Goal: Transaction & Acquisition: Purchase product/service

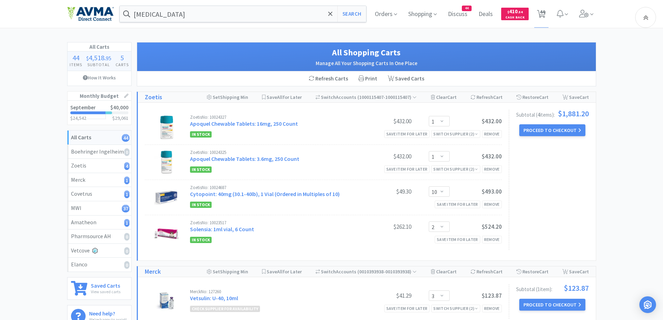
select select "1"
select select "10"
select select "2"
select select "3"
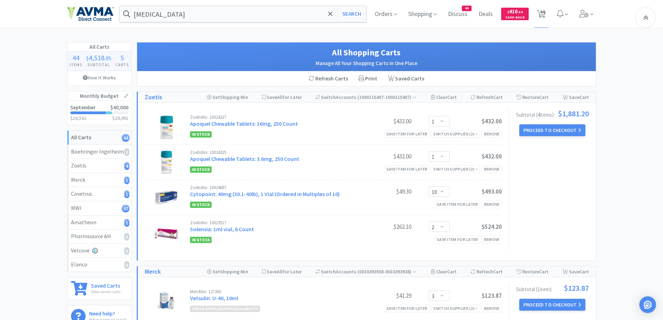
select select "1"
select select "3"
select select "1"
select select "3"
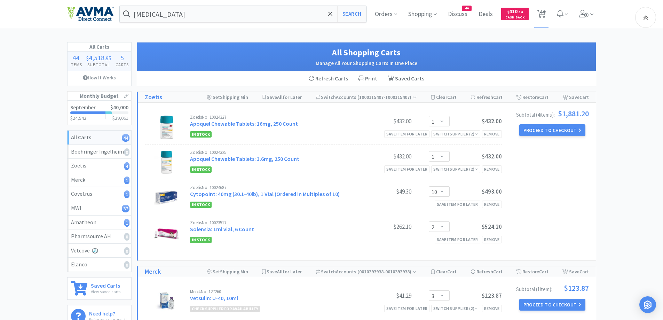
select select "25"
select select "1"
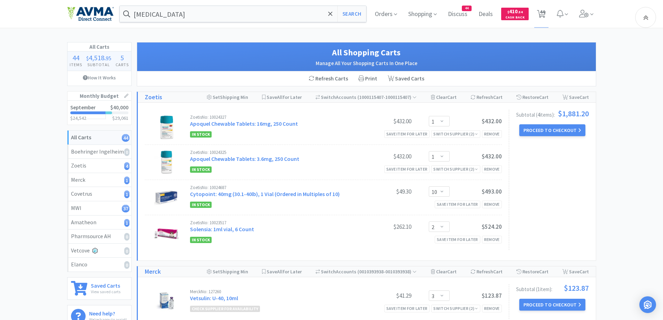
select select "1"
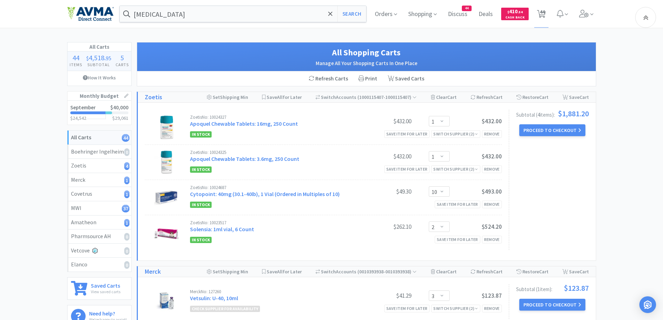
select select "20"
select select "2"
select select "1"
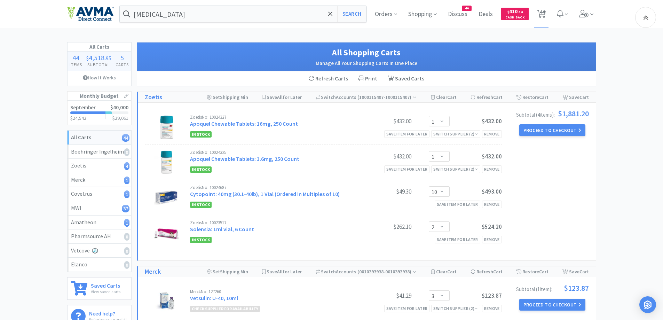
select select "1"
select select "10"
select select "1"
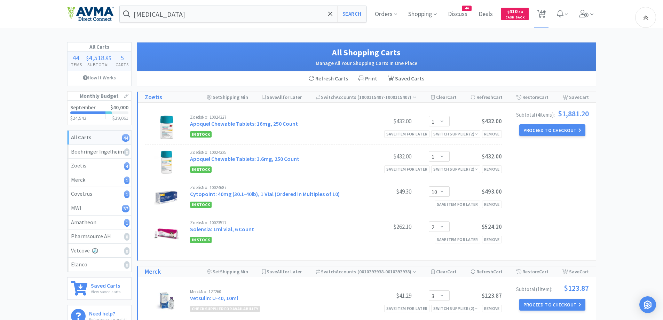
select select "1"
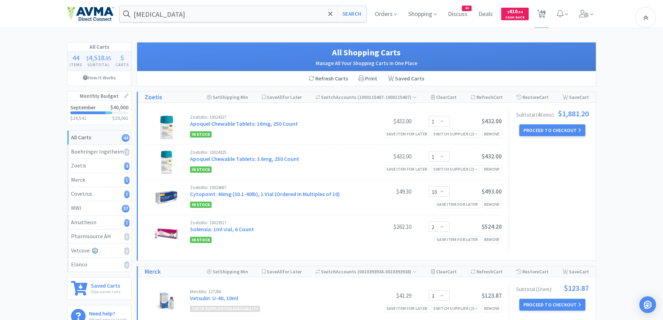
select select "1"
select select "5"
select select "1"
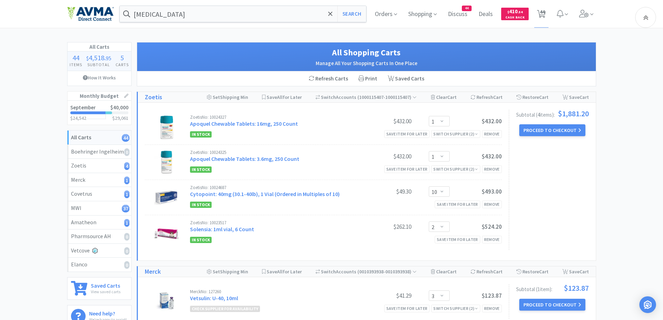
select select "1"
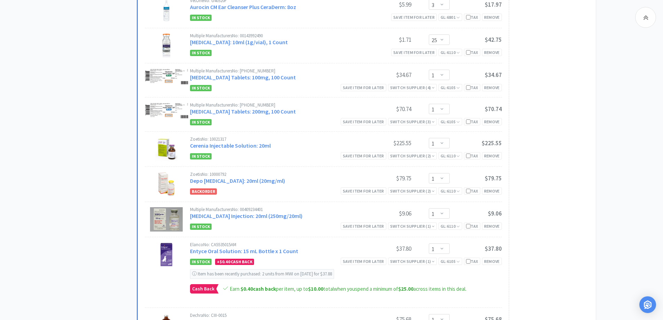
scroll to position [487, 0]
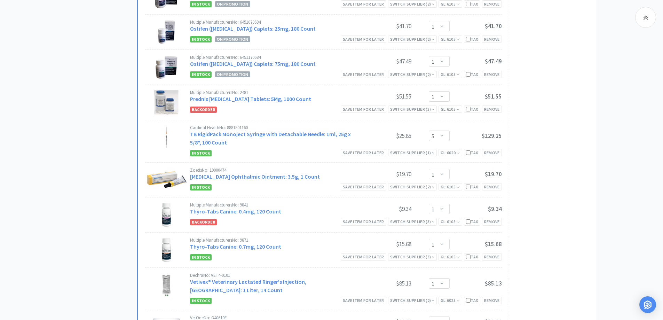
scroll to position [1600, 0]
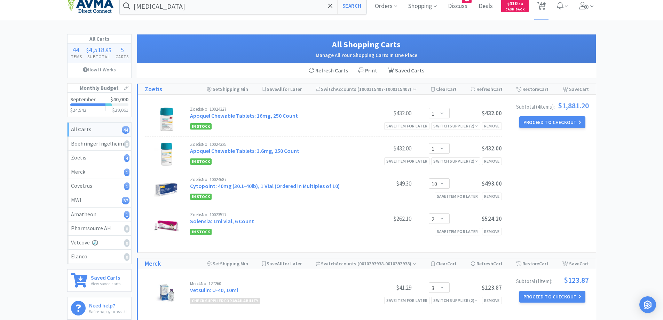
scroll to position [0, 0]
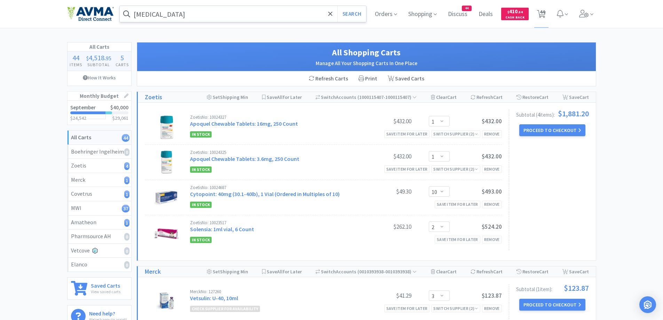
click at [198, 18] on input "[MEDICAL_DATA]" at bounding box center [243, 14] width 247 height 16
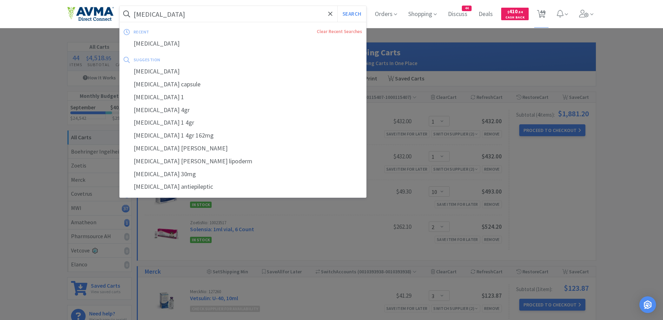
type input "v"
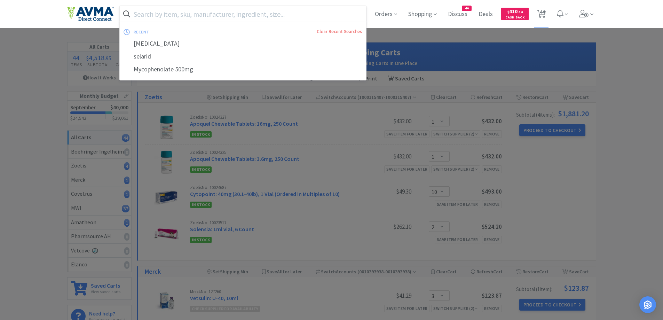
paste input "TrizUltra"
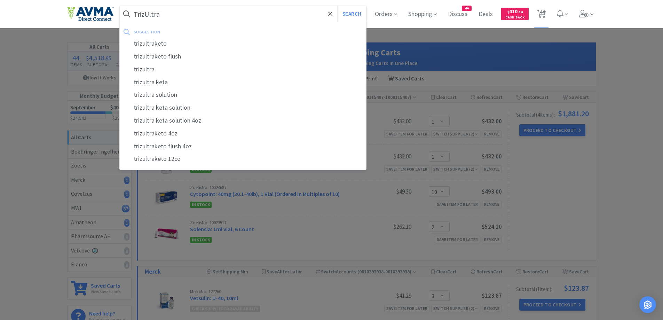
type input "TrizUltra"
click at [337, 6] on button "Search" at bounding box center [351, 14] width 29 height 16
select select "1"
select select "3"
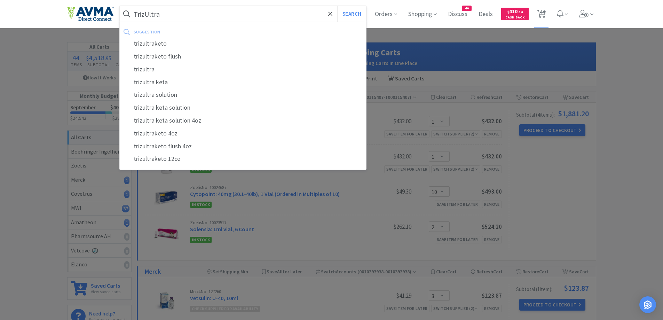
select select "1"
select select "3"
select select "25"
select select "1"
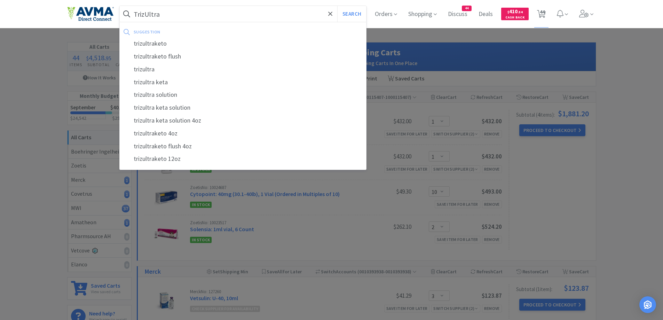
select select "1"
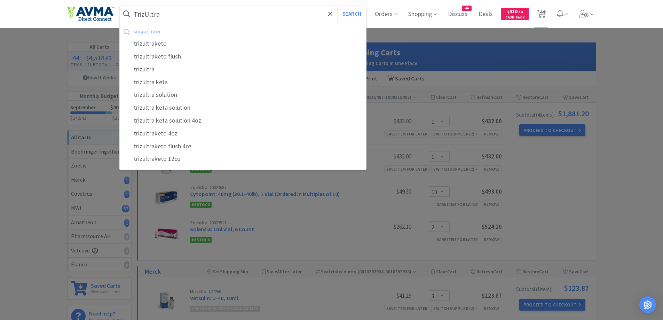
select select "1"
select select "20"
select select "2"
select select "1"
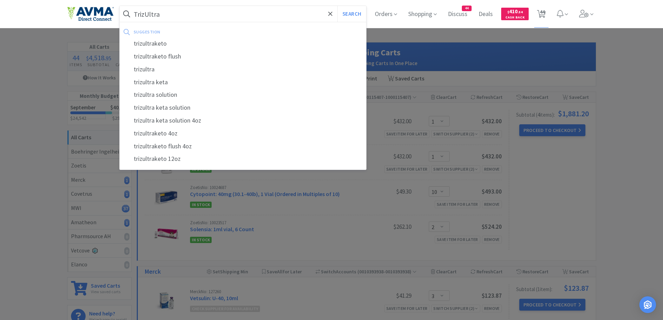
select select "1"
select select "10"
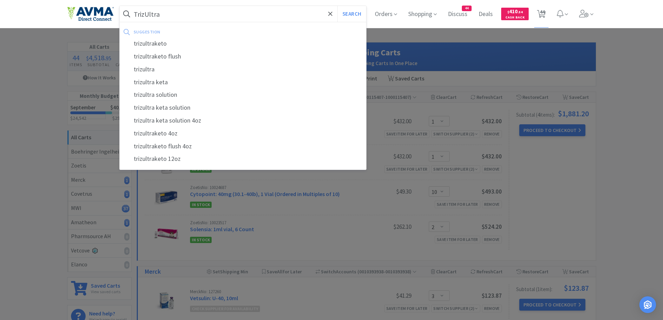
select select "1"
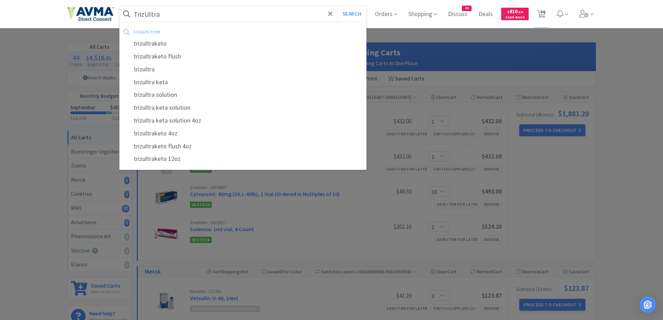
select select "1"
select select "5"
select select "1"
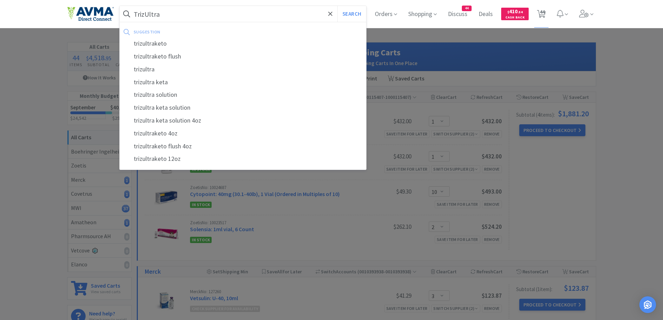
select select "1"
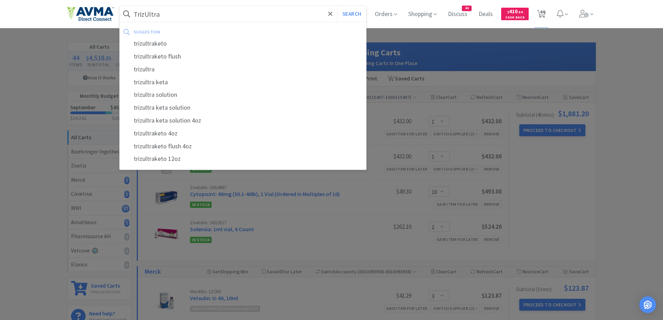
select select "1"
select select "10"
select select "2"
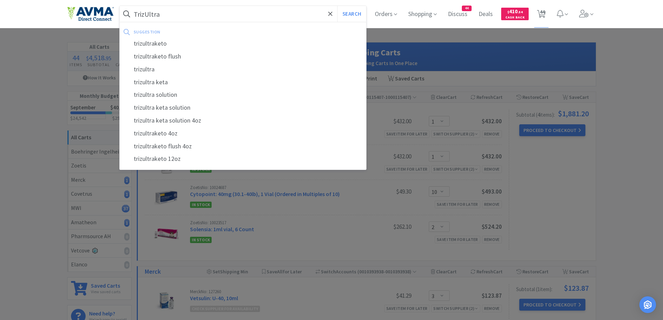
select select "3"
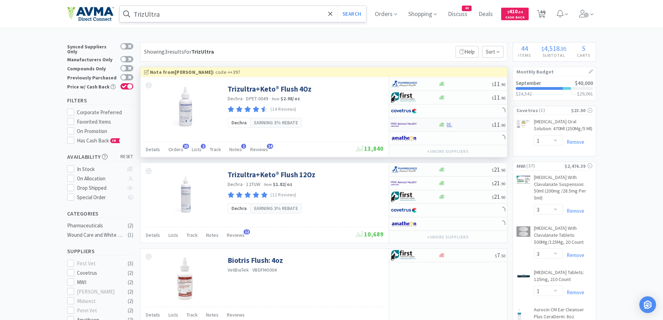
click at [417, 122] on div at bounding box center [410, 125] width 38 height 12
select select "1"
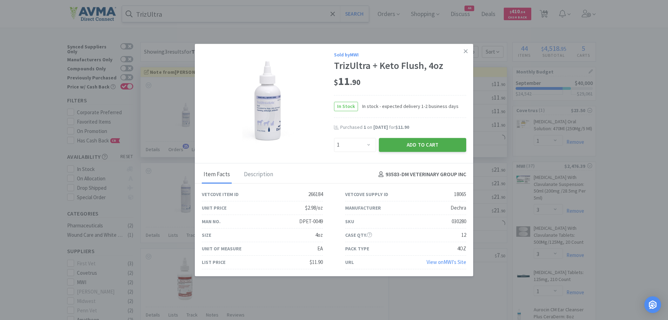
click at [407, 147] on button "Add to Cart" at bounding box center [422, 145] width 87 height 14
select select "1"
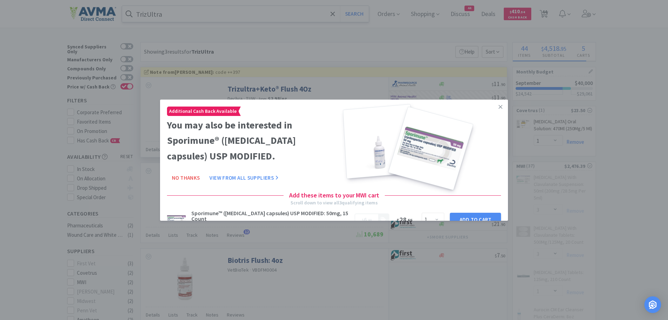
select select "1"
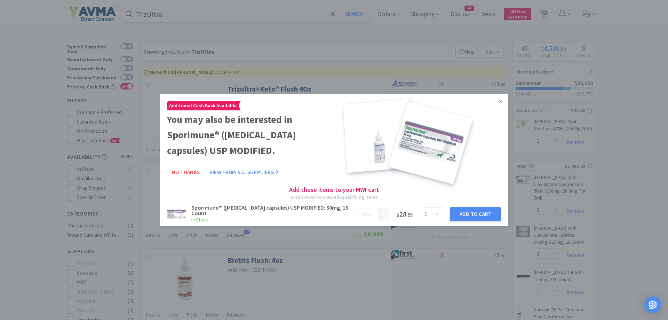
drag, startPoint x: 495, startPoint y: 102, endPoint x: 476, endPoint y: 92, distance: 21.6
click at [498, 102] on icon at bounding box center [500, 101] width 4 height 6
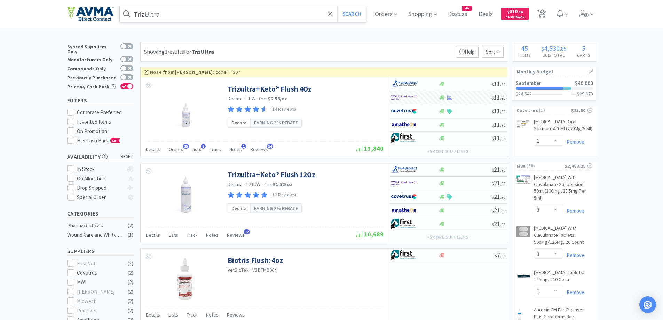
click at [253, 11] on input "TrizUltra" at bounding box center [243, 14] width 247 height 16
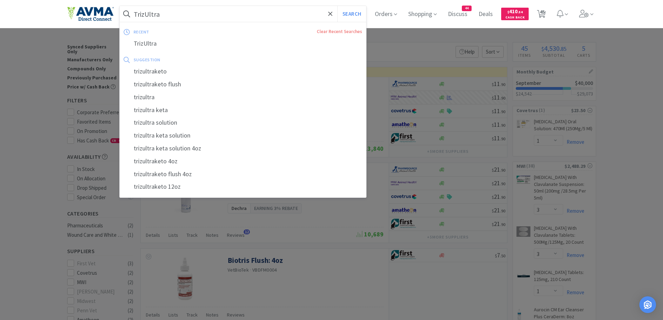
paste input "CET Oral Hygiene Kit"
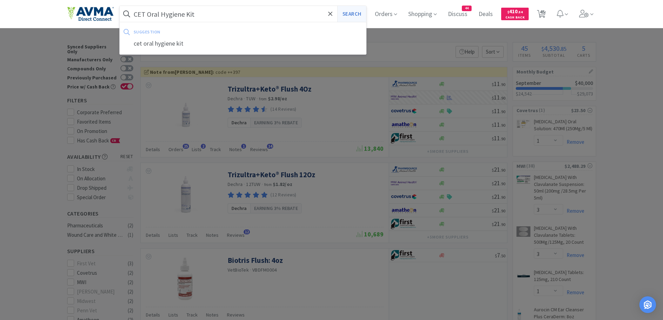
type input "CET Oral Hygiene Kit"
click at [354, 13] on button "Search" at bounding box center [351, 14] width 29 height 16
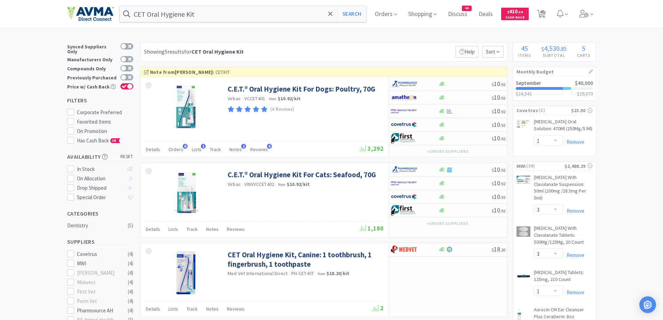
click at [388, 43] on div "Showing 5 results for CET Oral Hygiene Kit Filters Help Sort" at bounding box center [323, 51] width 367 height 19
click at [431, 114] on div at bounding box center [415, 111] width 48 height 12
select select "1"
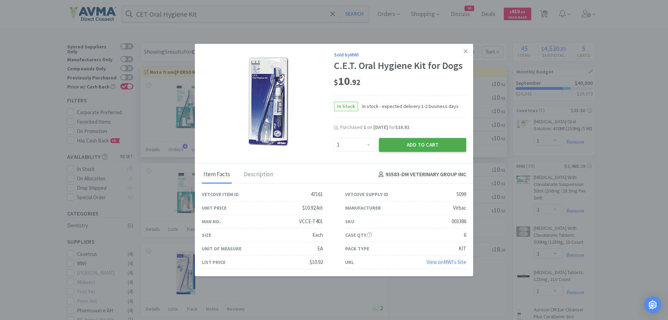
click at [399, 146] on button "Add to Cart" at bounding box center [422, 145] width 87 height 14
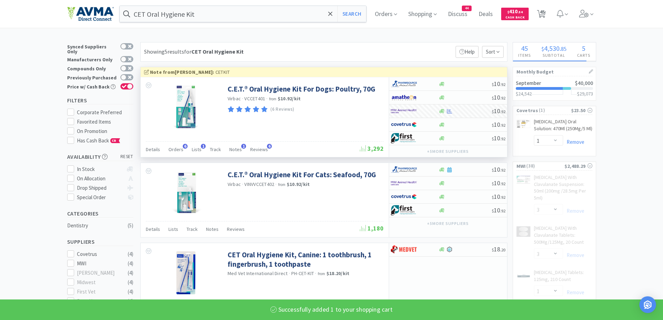
click at [419, 45] on div "Showing 5 results for CET Oral Hygiene Kit Filters Help Sort" at bounding box center [323, 51] width 367 height 19
click at [548, 14] on span "45" at bounding box center [541, 14] width 14 height 28
select select "1"
select select "10"
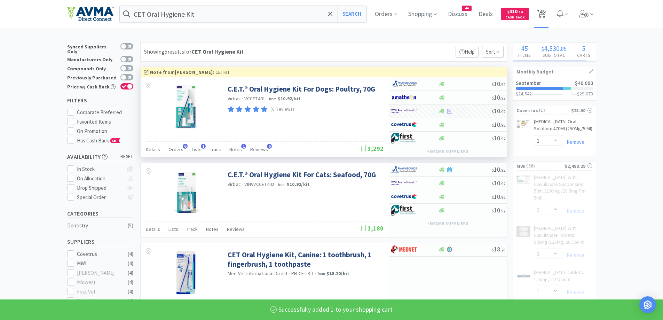
select select "2"
select select "3"
select select "1"
select select "3"
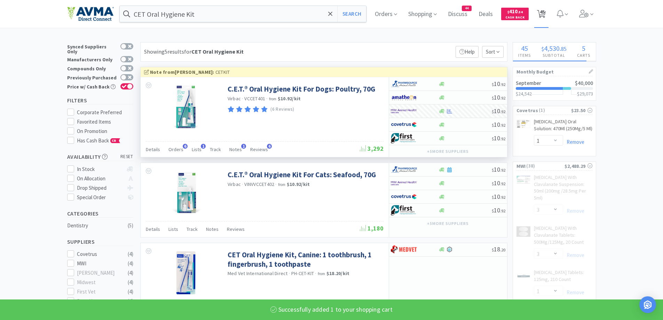
select select "1"
select select "3"
select select "25"
select select "1"
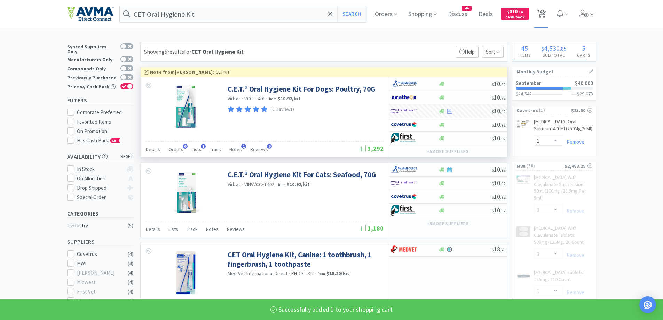
select select "1"
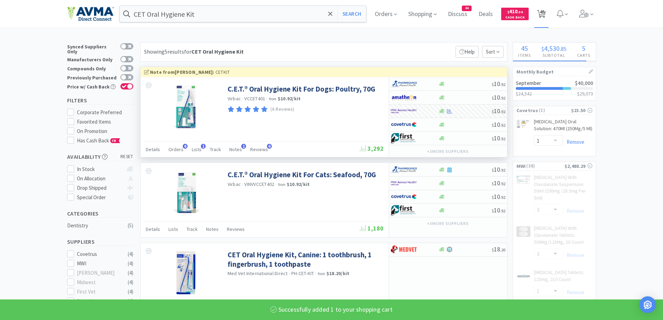
select select "1"
select select "20"
select select "2"
select select "1"
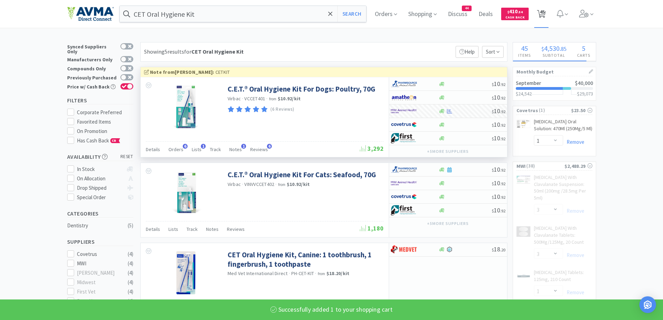
select select "1"
select select "10"
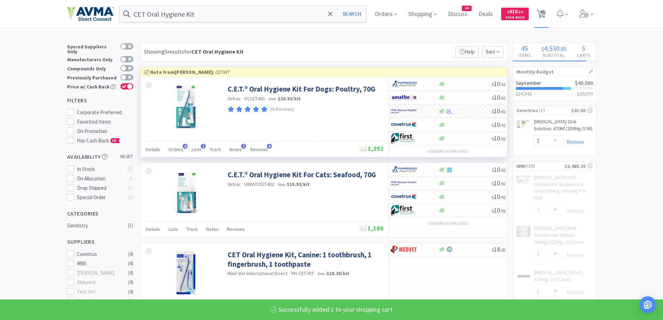
select select "1"
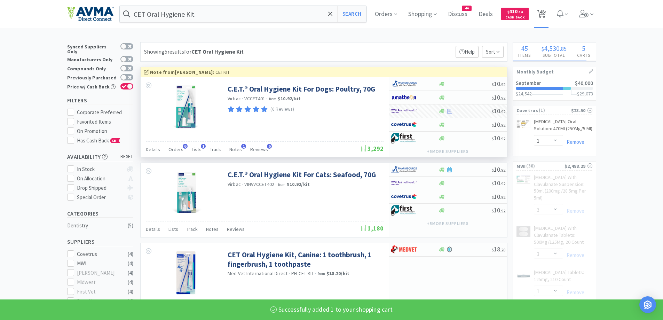
select select "1"
select select "5"
select select "1"
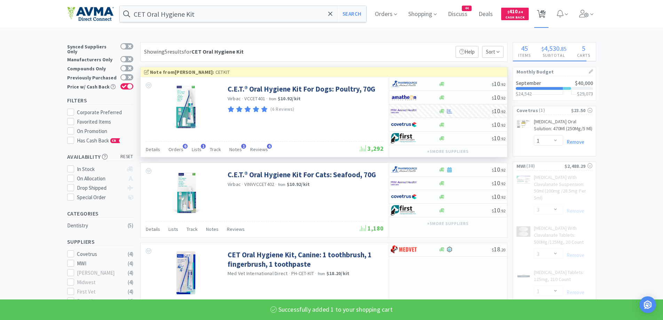
select select "1"
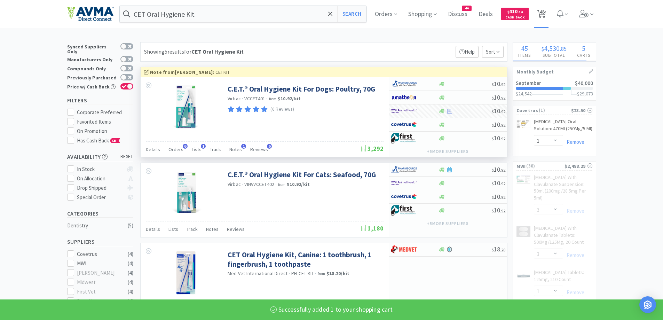
select select "1"
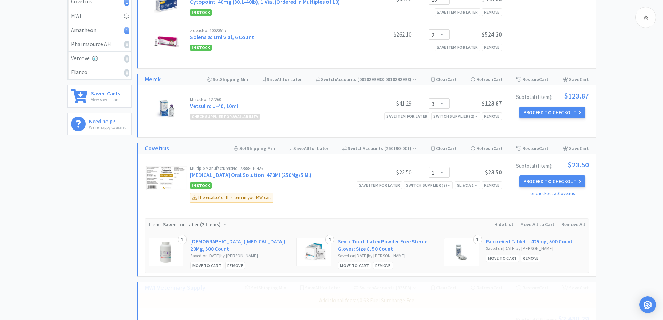
scroll to position [209, 0]
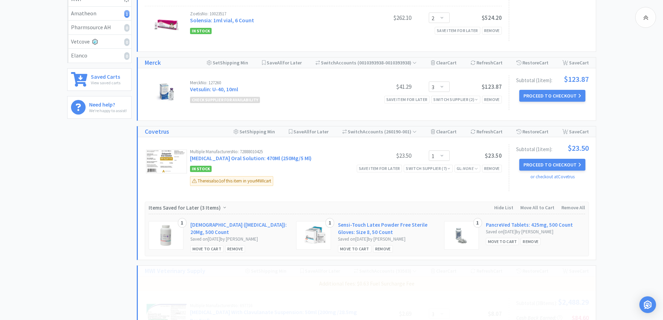
select select "1"
select select "20"
select select "2"
select select "1"
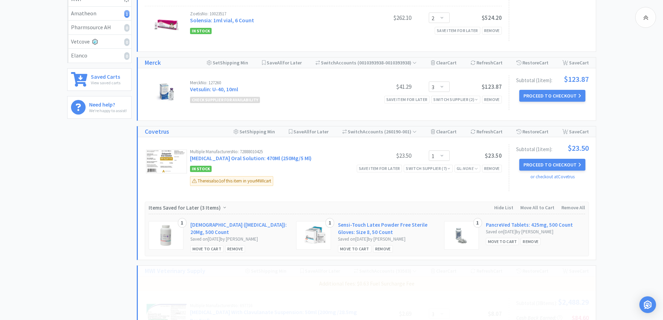
select select "10"
select select "1"
select select "5"
select select "25"
select select "1"
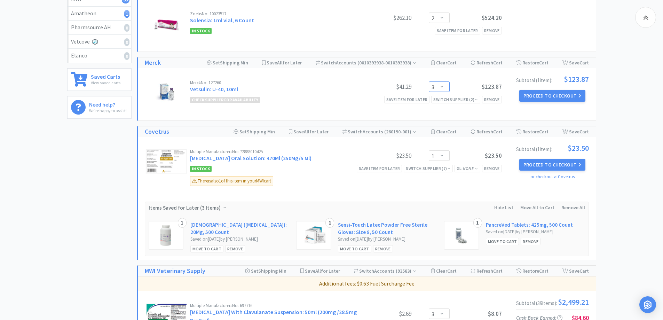
click at [448, 85] on select "Enter Quantity 2 3 4 5 6 7 8 9 10 11 12 13 14 15 16 17 18 19 20 21 Enter Quanti…" at bounding box center [438, 86] width 21 height 10
click at [428, 81] on select "Enter Quantity 2 3 4 5 6 7 8 9 10 11 12 13 14 15 16 17 18 19 20 21 Enter Quanti…" at bounding box center [438, 86] width 21 height 10
click at [447, 88] on select "Enter Quantity 2 3 4 5 6 7 8 9 10 11 12 13 14 15 16 17 18 19 20 21 Enter Quanti…" at bounding box center [438, 86] width 21 height 10
click at [428, 81] on select "Enter Quantity 2 3 4 5 6 7 8 9 10 11 12 13 14 15 16 17 18 19 20 21 Enter Quanti…" at bounding box center [438, 86] width 21 height 10
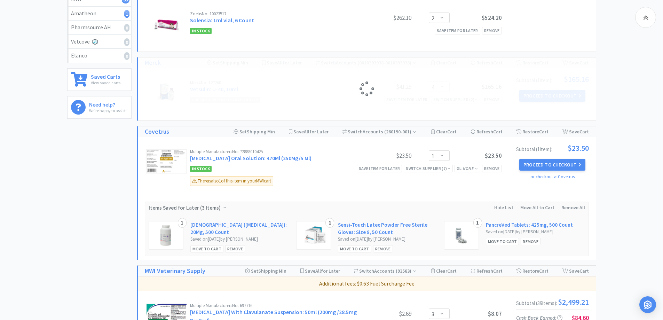
scroll to position [348, 0]
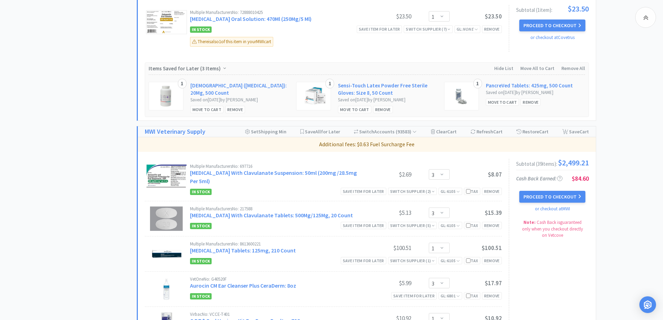
select select "3"
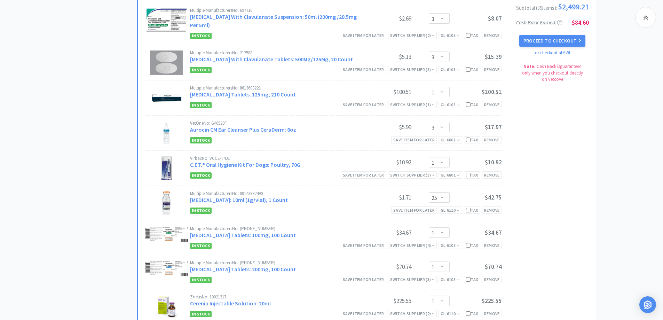
scroll to position [487, 0]
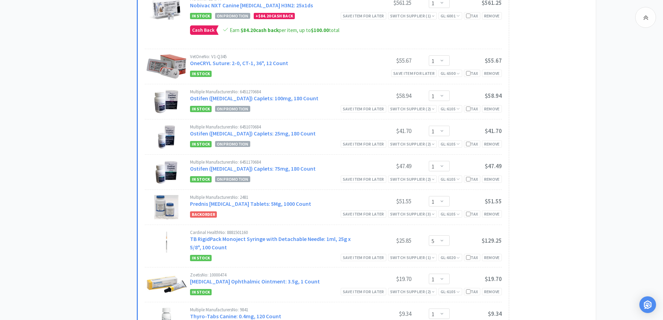
scroll to position [1530, 0]
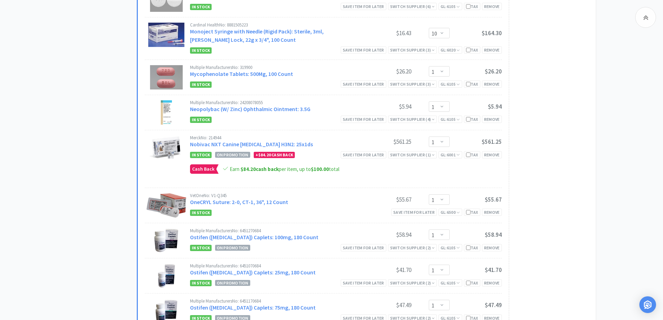
scroll to position [1322, 0]
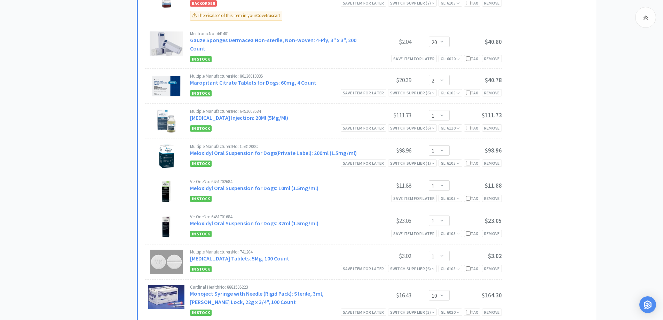
scroll to position [1043, 0]
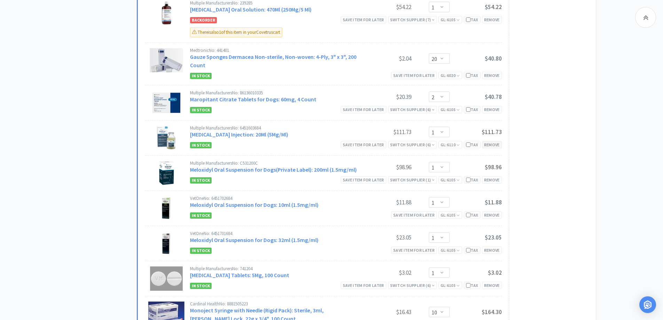
click at [497, 144] on div "Remove" at bounding box center [492, 144] width 20 height 7
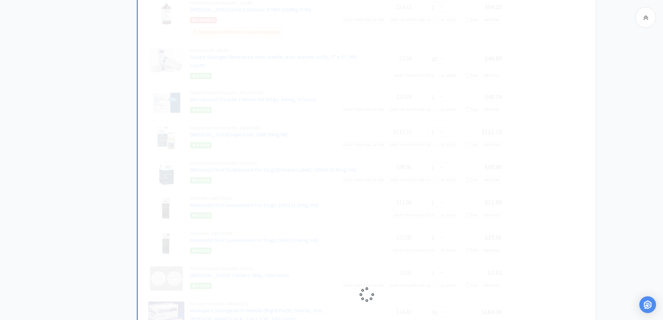
select select "10"
select select "1"
select select "5"
select select "1"
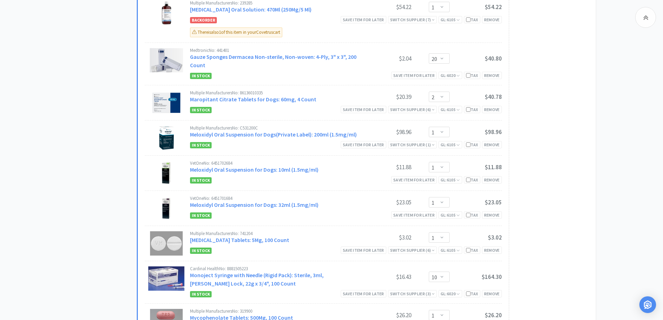
click at [601, 159] on div "All Carts 45 Items $ 4,430 . 04 Subtotal 5 Carts How It Works Monthly Budget Se…" at bounding box center [331, 121] width 663 height 2244
click at [250, 137] on div "In stock - expected delivery 1-2 business days" at bounding box center [268, 147] width 104 height 23
click at [255, 133] on link "Meloxidyl Oral Suspension for Dogs(Private Label): 200ml (1.5mg/ml)" at bounding box center [273, 134] width 167 height 7
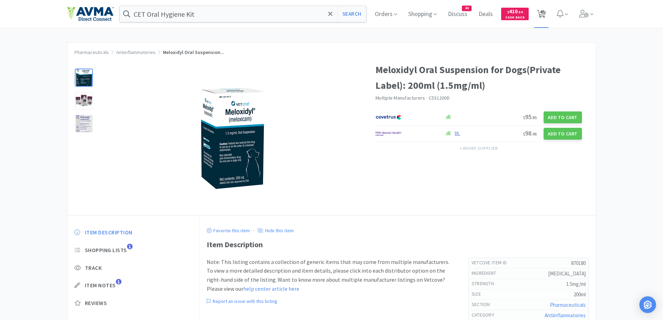
click at [544, 16] on span "45" at bounding box center [541, 12] width 5 height 28
select select "1"
select select "10"
select select "2"
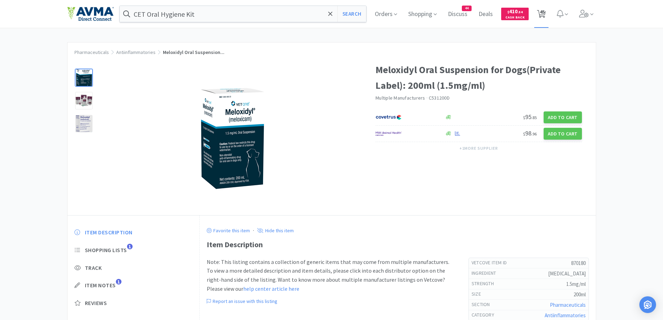
select select "3"
select select "1"
select select "3"
select select "1"
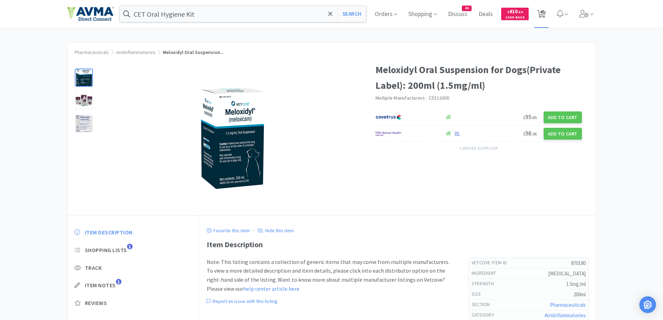
select select "3"
select select "1"
select select "25"
select select "1"
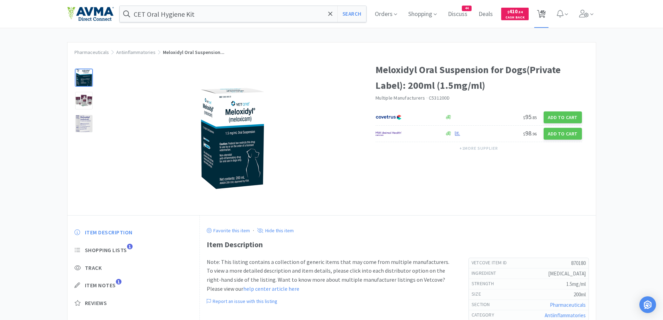
select select "1"
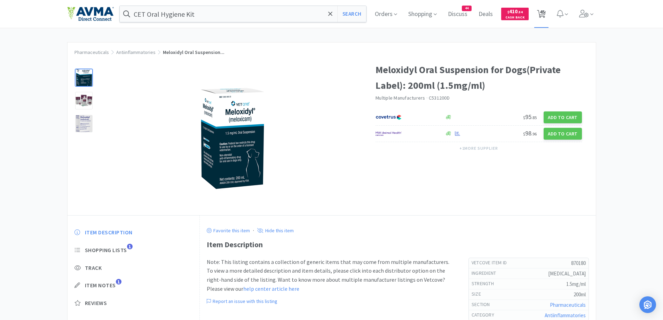
select select "1"
select select "20"
select select "2"
select select "1"
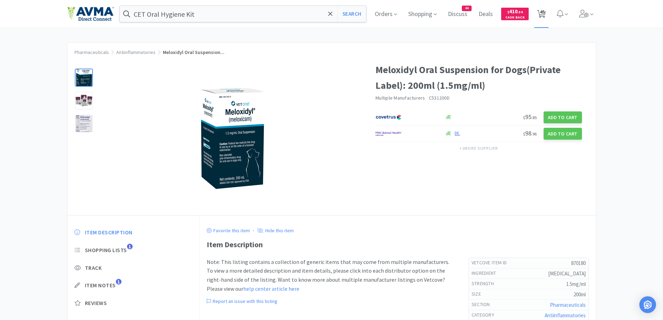
select select "1"
select select "10"
select select "1"
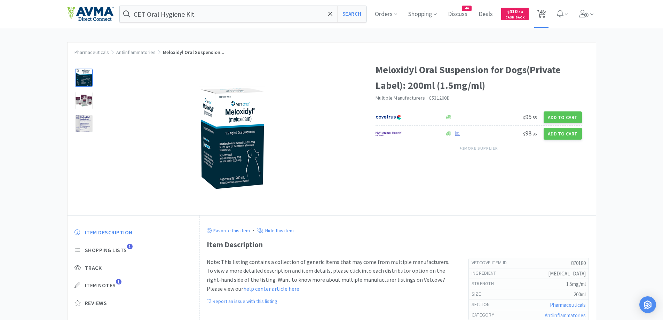
select select "1"
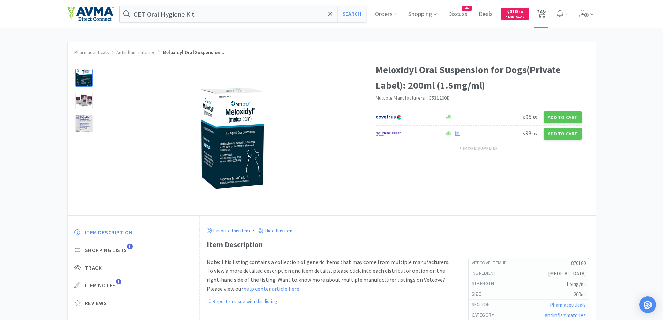
select select "1"
select select "5"
select select "1"
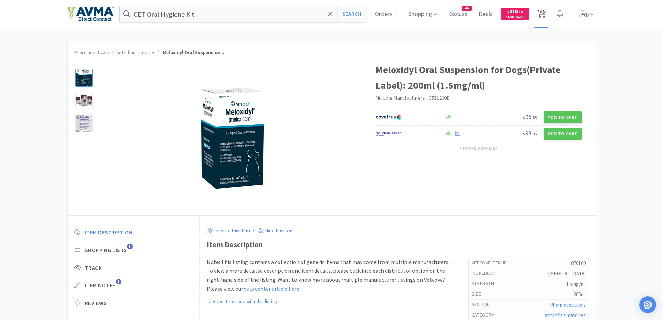
select select "1"
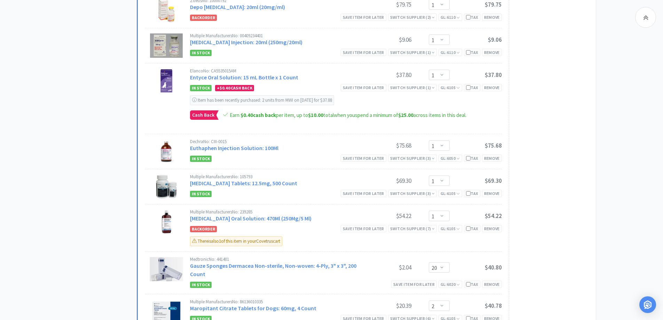
scroll to position [974, 0]
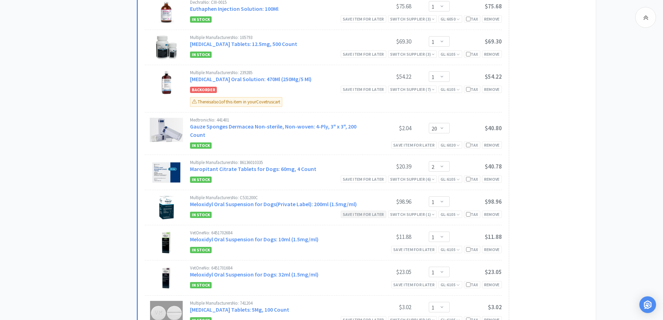
click at [368, 216] on div "Save item for later" at bounding box center [363, 213] width 46 height 7
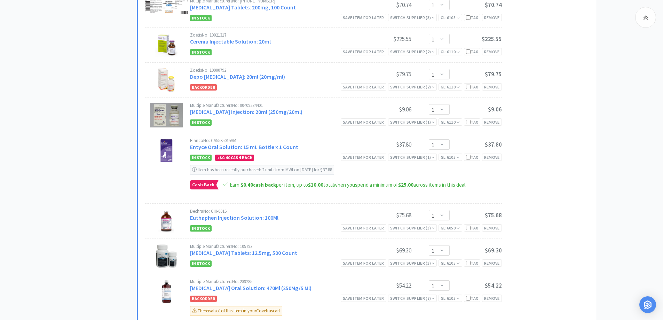
scroll to position [696, 0]
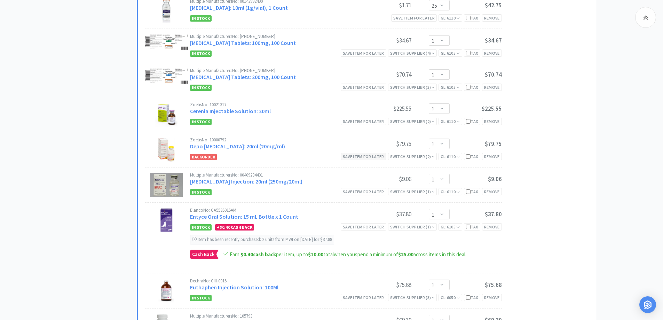
click at [371, 156] on div "Save item for later" at bounding box center [363, 156] width 46 height 7
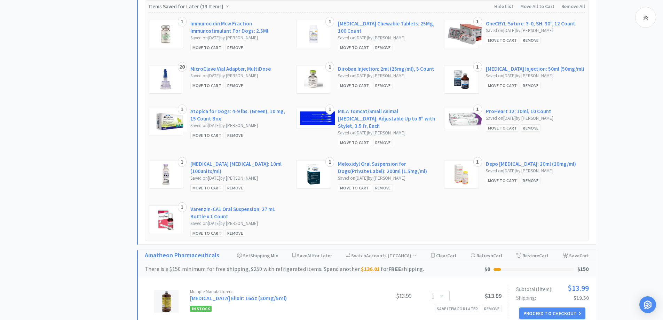
scroll to position [1948, 0]
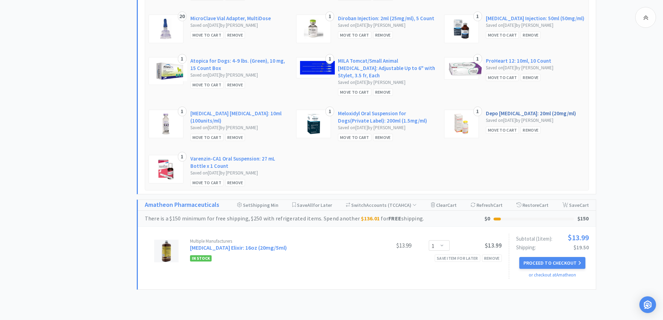
click at [523, 110] on link "Depo [MEDICAL_DATA]: 20ml (20mg/ml)" at bounding box center [531, 113] width 90 height 7
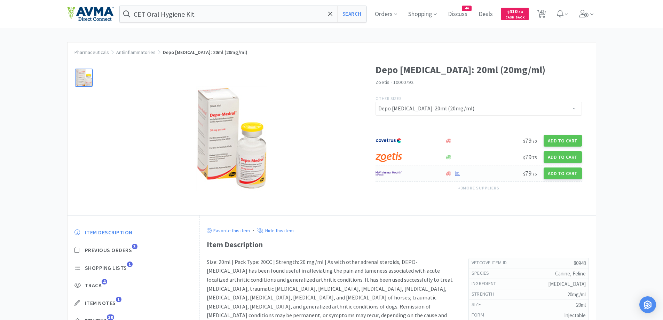
click at [443, 174] on div at bounding box center [409, 173] width 69 height 12
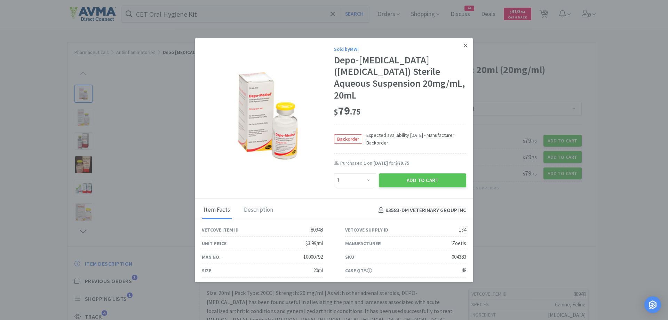
click at [459, 44] on link at bounding box center [465, 45] width 12 height 15
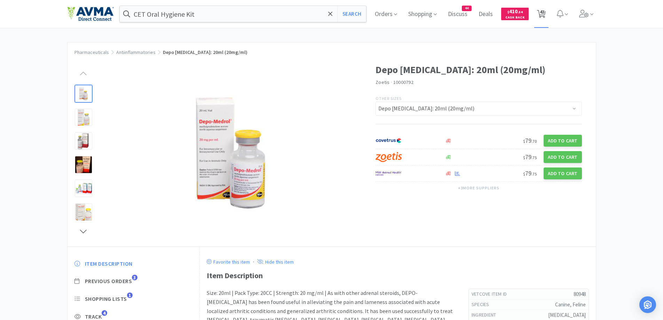
click at [548, 9] on span "43" at bounding box center [541, 14] width 14 height 28
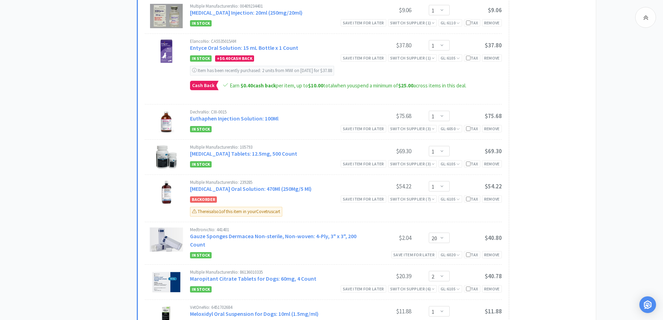
scroll to position [835, 0]
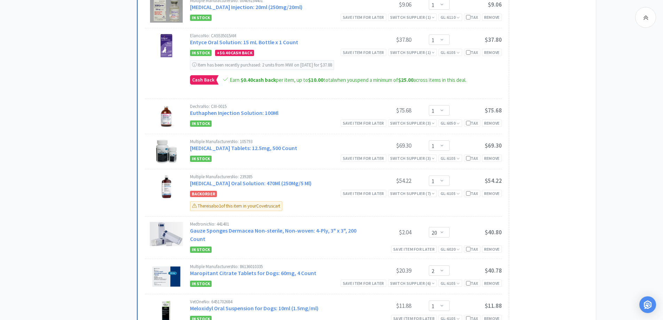
click at [54, 196] on div "All Carts 43 Items $ 4,251 . 33 Subtotal 5 Carts How It Works Monthly Budget Se…" at bounding box center [331, 310] width 663 height 2207
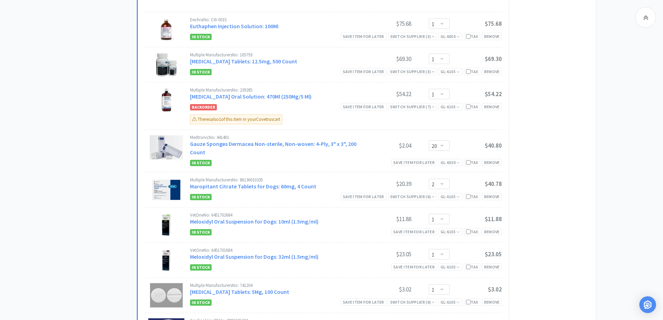
scroll to position [974, 0]
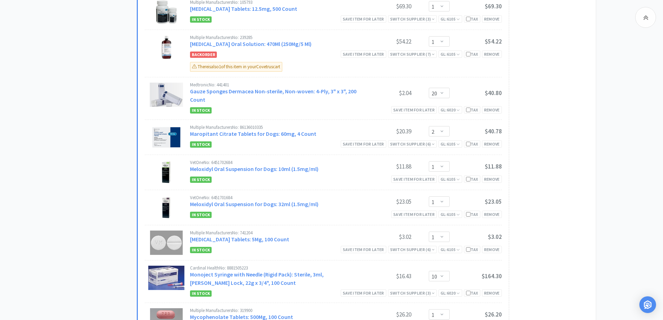
click at [116, 158] on div "All Carts 43 Items $ 4,251 . 33 Subtotal 5 Carts How It Works Monthly Budget Se…" at bounding box center [102, 171] width 70 height 2207
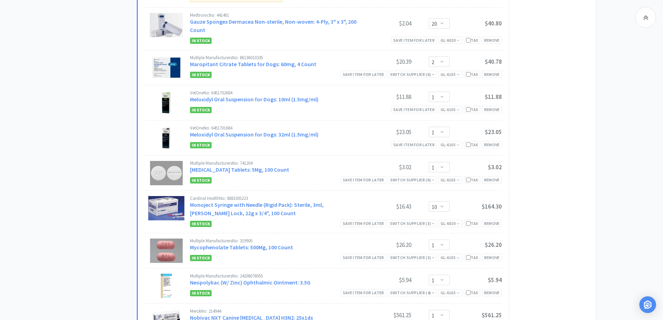
scroll to position [1113, 0]
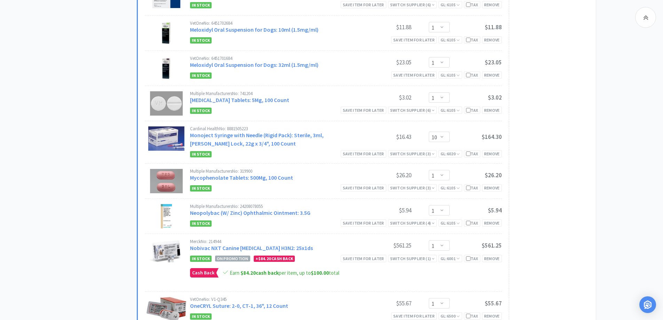
click at [102, 161] on div "All Carts 43 Items $ 4,251 . 33 Subtotal 5 Carts How It Works Monthly Budget Se…" at bounding box center [102, 32] width 70 height 2207
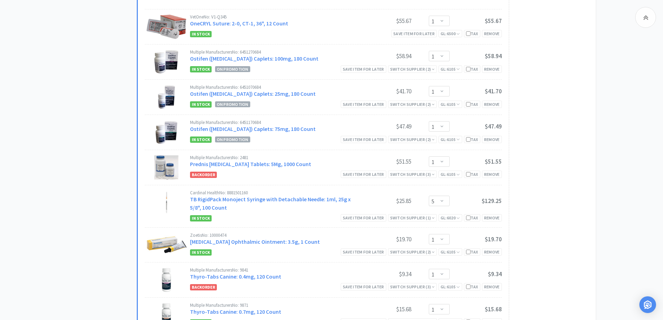
scroll to position [1461, 0]
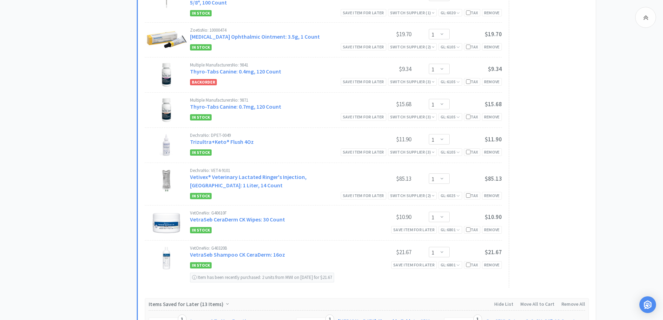
scroll to position [1669, 0]
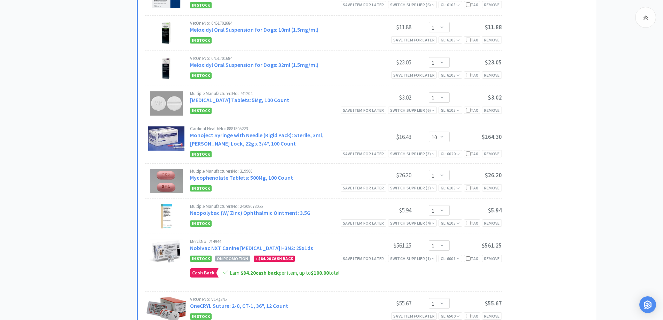
scroll to position [1043, 0]
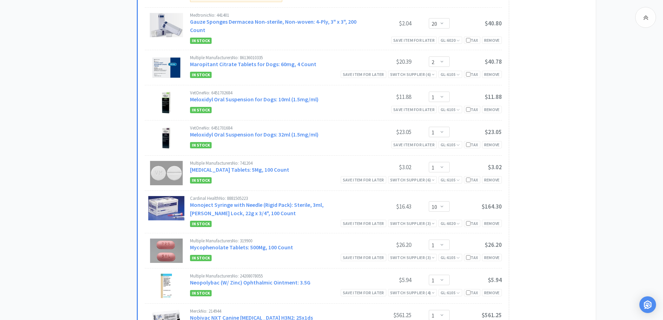
click at [578, 184] on div "Subtotal ( 36 item s ): $2,208.77 Cash Back Earned : $84.60 Proceed to Checkout…" at bounding box center [548, 153] width 80 height 1381
click at [65, 113] on div "All Carts 43 Items $ 4,251 . 33 Subtotal 5 Carts How It Works Monthly Budget Se…" at bounding box center [331, 102] width 663 height 2207
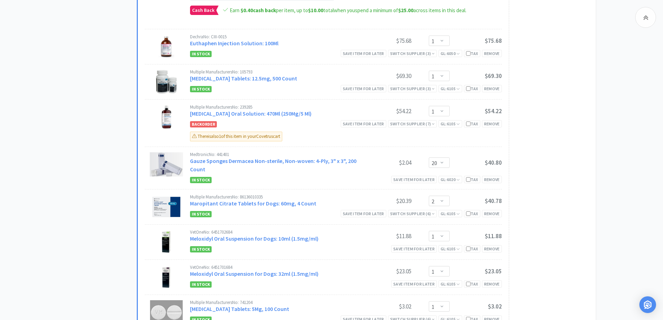
scroll to position [835, 0]
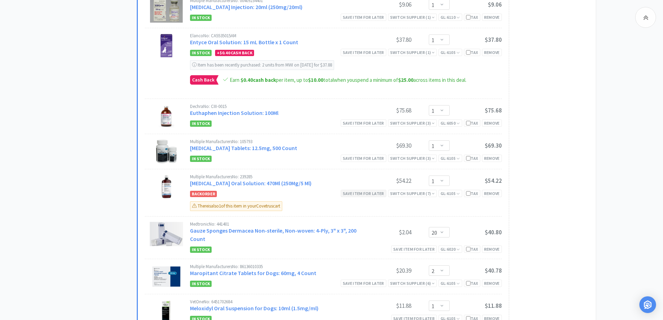
click at [374, 194] on div "Save item for later" at bounding box center [363, 193] width 46 height 7
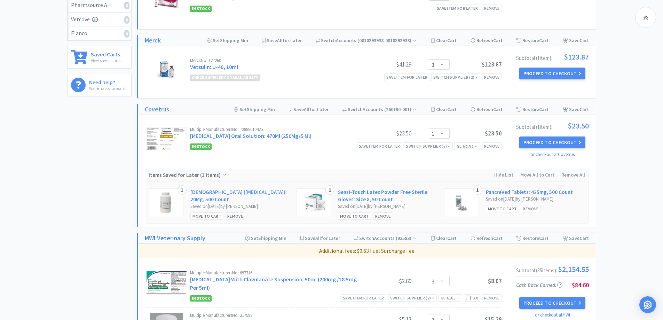
scroll to position [209, 0]
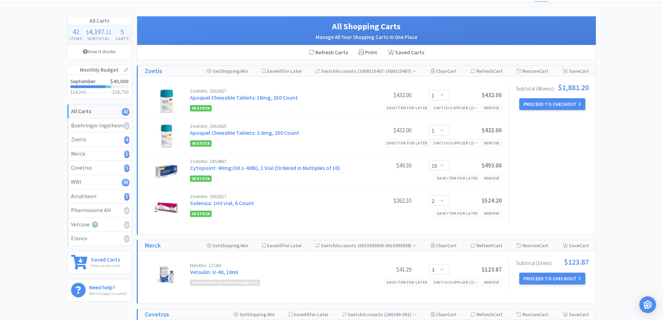
scroll to position [0, 0]
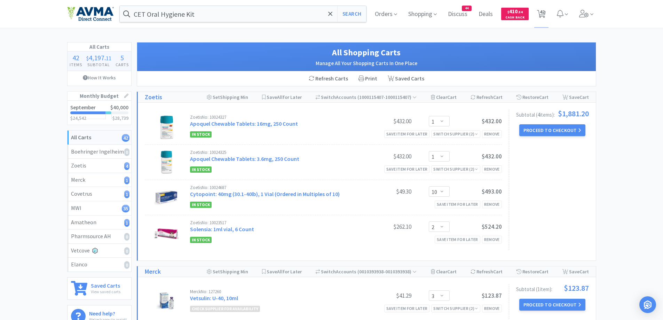
click at [435, 227] on select "Enter Quantity 1 2 3 4 5 6 7 8 9 10 11 12 13 14 15 16 17 18 19 20 Enter Quantity" at bounding box center [438, 226] width 21 height 10
click at [428, 221] on select "Enter Quantity 1 2 3 4 5 6 7 8 9 10 11 12 13 14 15 16 17 18 19 20 Enter Quantity" at bounding box center [438, 226] width 21 height 10
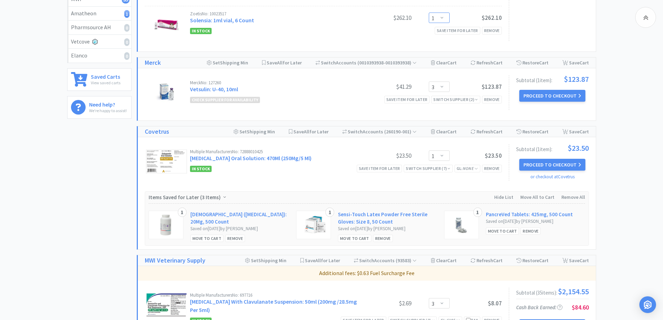
scroll to position [234, 0]
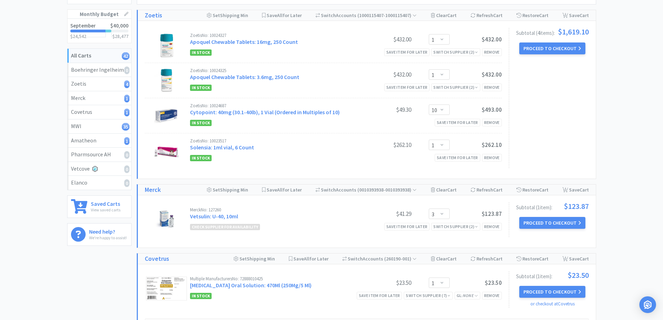
scroll to position [65, 0]
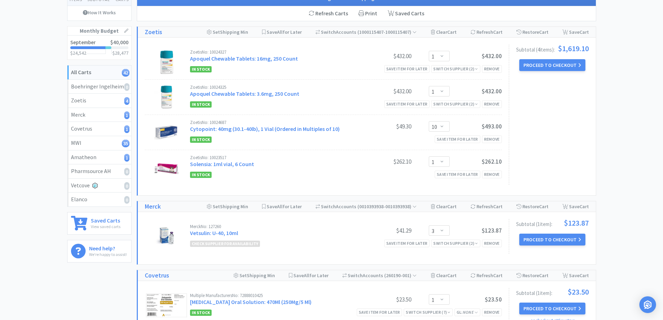
click at [592, 142] on div "Zoetis No: 10024327 Apoquel Chewable Tablets: 16mg, 250 Count $432.00 Enter Qua…" at bounding box center [367, 117] width 458 height 158
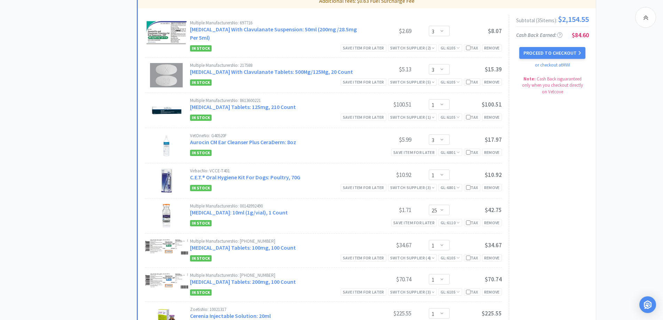
scroll to position [487, 0]
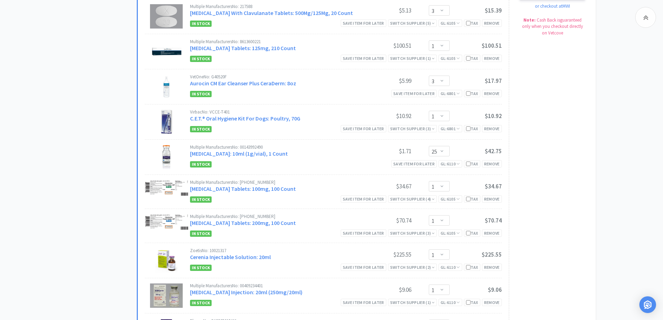
scroll to position [556, 0]
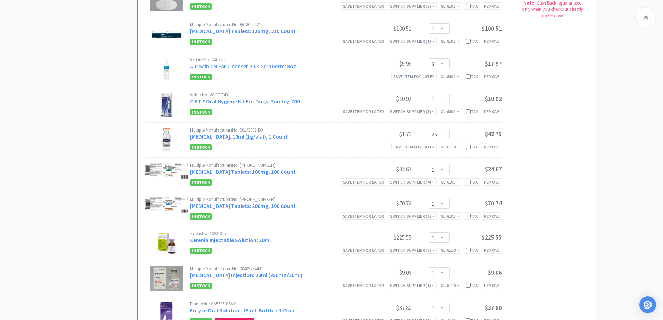
click at [447, 137] on select "Enter Quantity 1 2 3 4 5 6 7 8 9 10 11 12 13 14 15 16 17 18 19 20 25 Enter Quan…" at bounding box center [438, 134] width 21 height 10
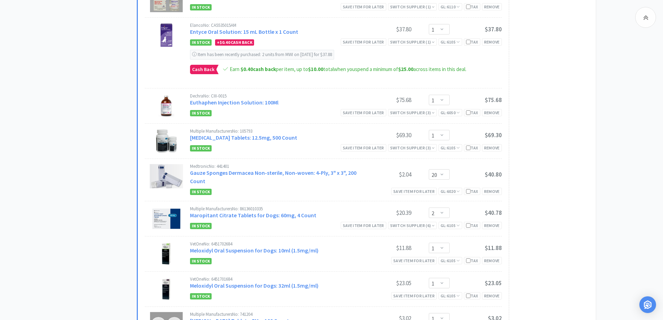
scroll to position [974, 0]
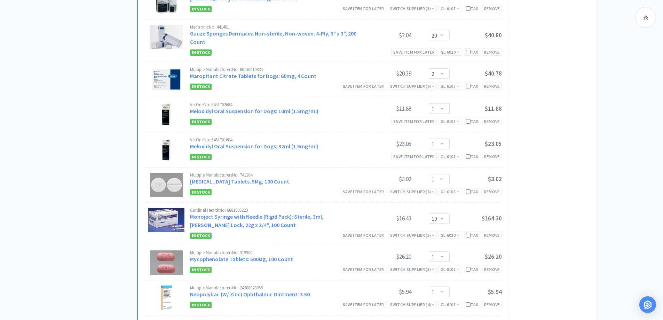
click at [597, 125] on div "All Carts 42 Items $ 3,935 . 01 Subtotal 5 Carts How It Works Monthly Budget Se…" at bounding box center [331, 142] width 663 height 2149
click at [117, 64] on div "All Carts 42 Items $ 3,935 . 01 Subtotal 5 Carts How It Works Monthly Budget Se…" at bounding box center [102, 142] width 70 height 2149
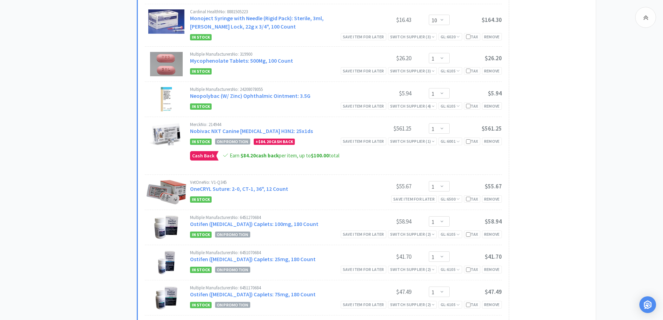
scroll to position [1252, 0]
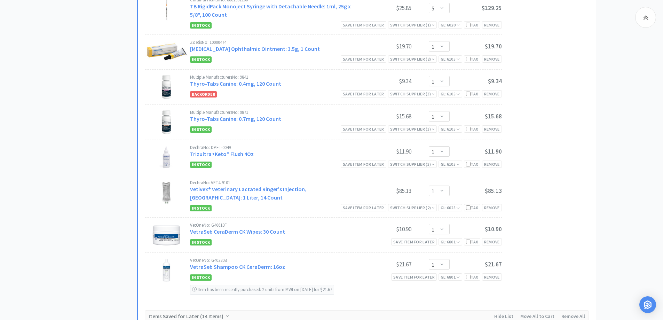
scroll to position [1530, 0]
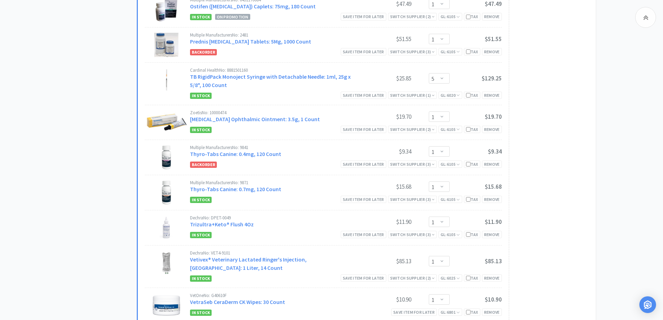
scroll to position [1461, 0]
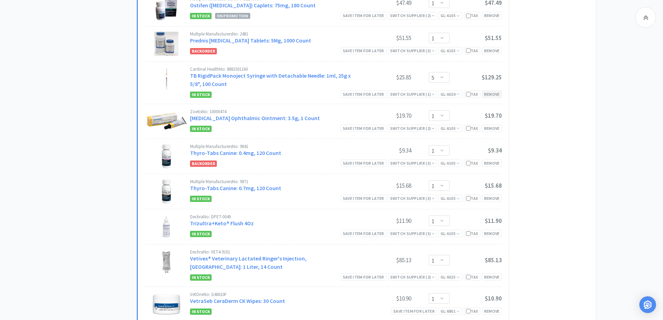
click at [488, 97] on div "Remove" at bounding box center [492, 93] width 20 height 7
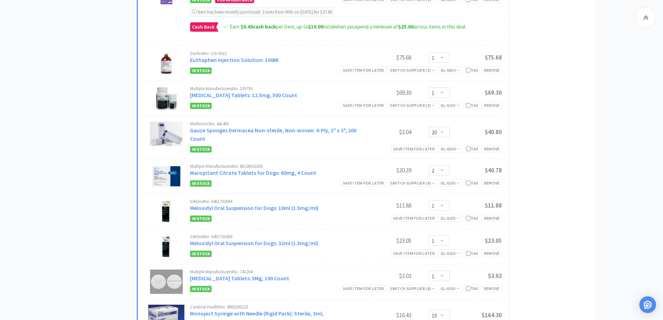
scroll to position [835, 0]
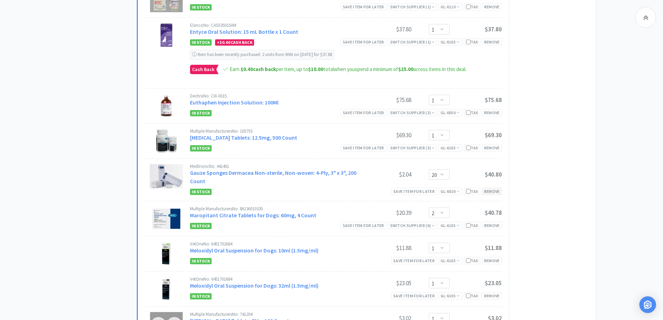
click at [494, 194] on div "Remove" at bounding box center [492, 190] width 20 height 7
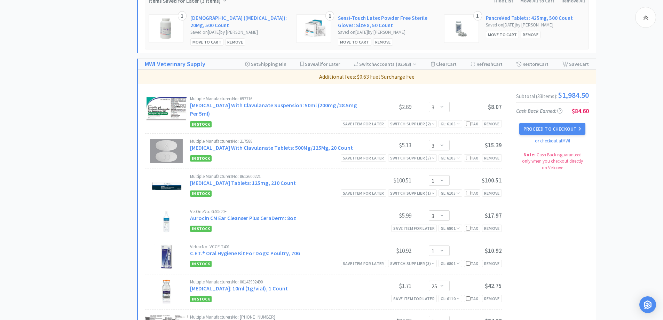
scroll to position [417, 0]
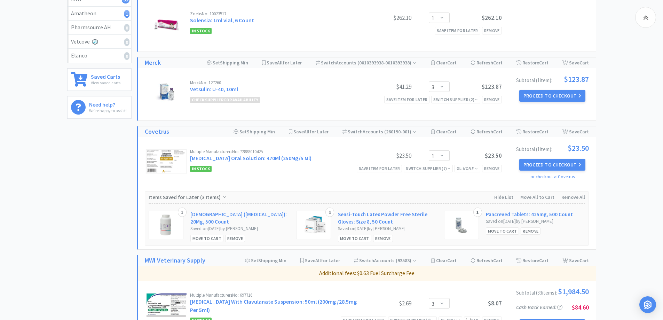
scroll to position [0, 0]
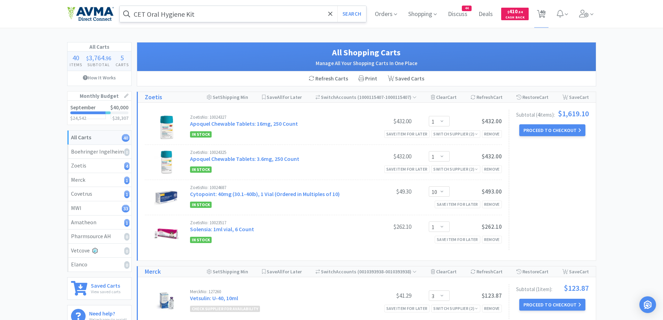
click at [205, 21] on input "CET Oral Hygiene Kit" at bounding box center [243, 14] width 247 height 16
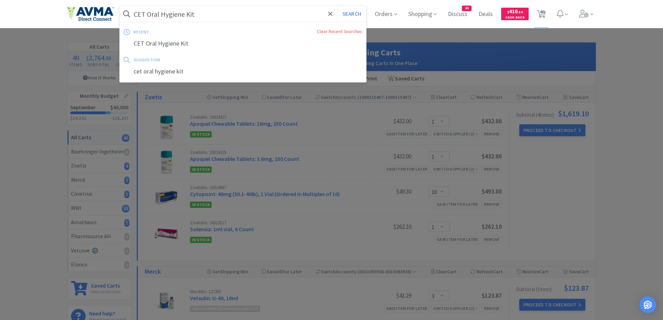
paste input "30 Dram"
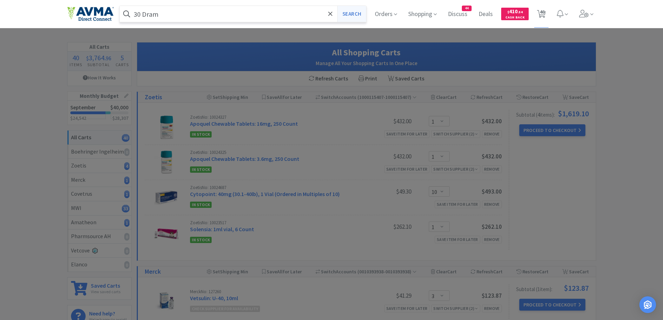
click at [347, 15] on button "Search" at bounding box center [351, 14] width 29 height 16
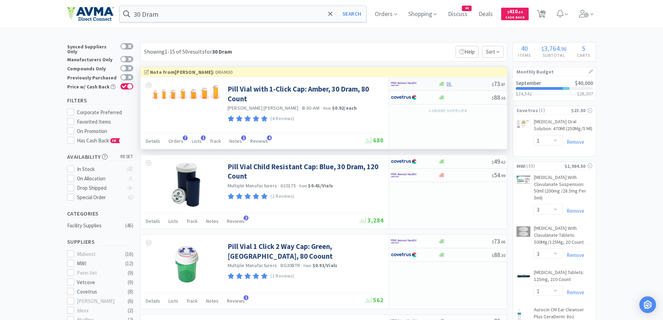
click at [427, 84] on div at bounding box center [410, 84] width 38 height 12
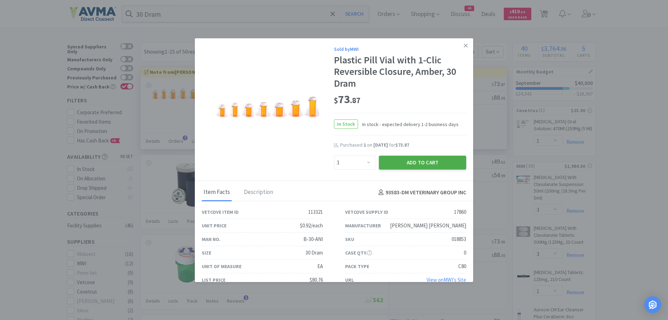
click at [414, 166] on button "Add to Cart" at bounding box center [422, 162] width 87 height 14
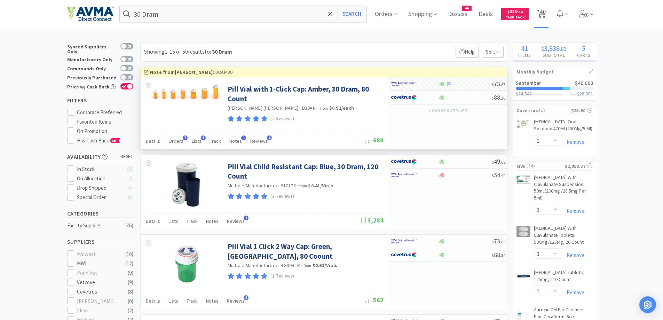
click at [545, 15] on icon at bounding box center [541, 14] width 9 height 8
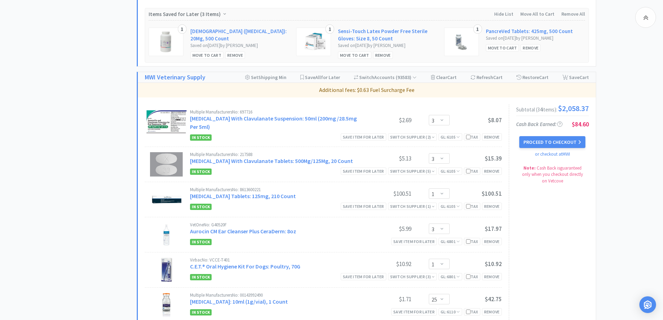
scroll to position [417, 0]
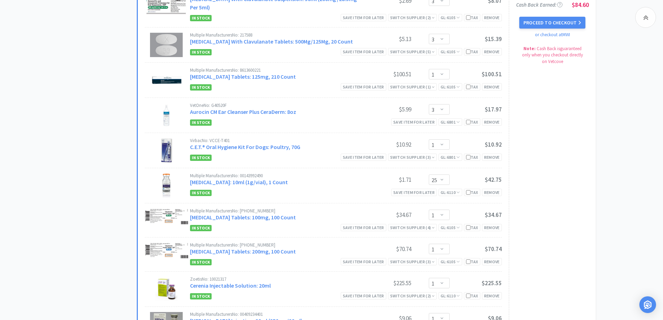
scroll to position [487, 0]
